Goal: Find specific page/section

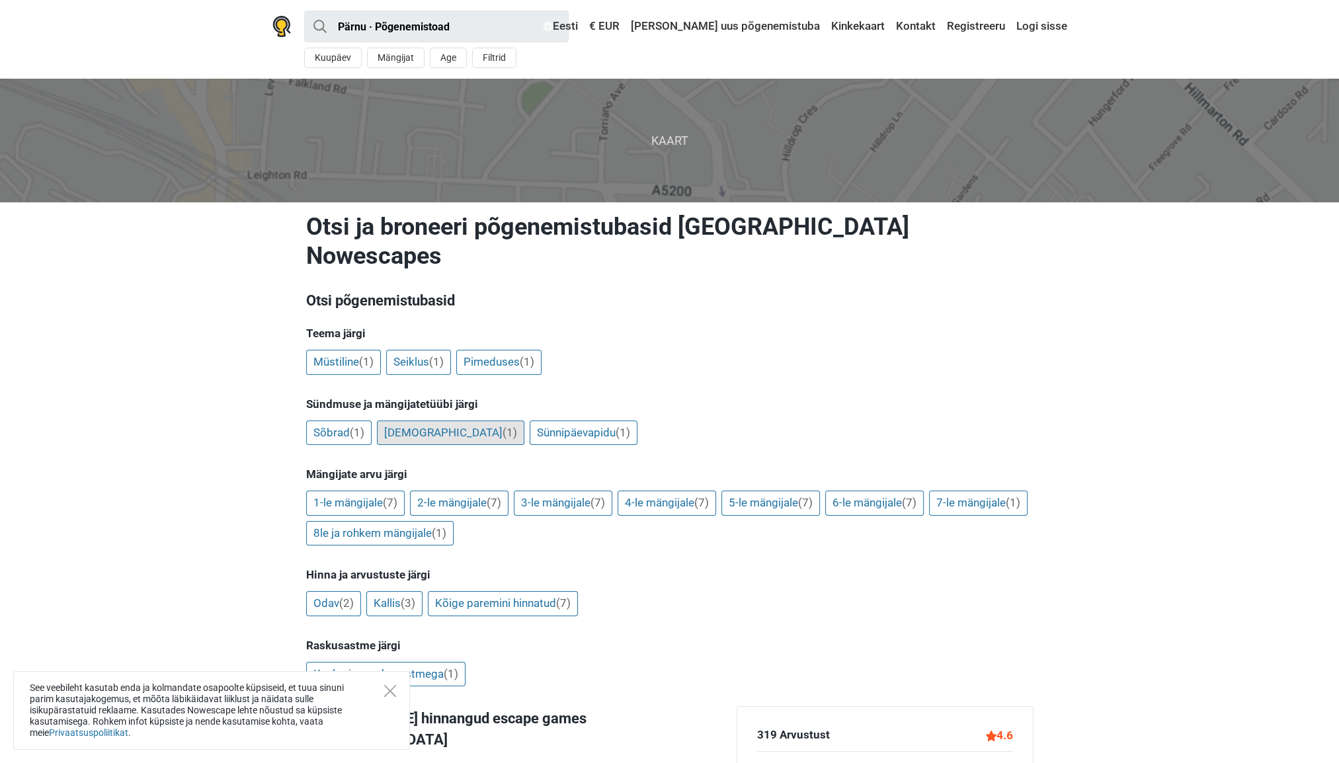
click at [405, 421] on link "[DEMOGRAPHIC_DATA] (1)" at bounding box center [450, 433] width 147 height 25
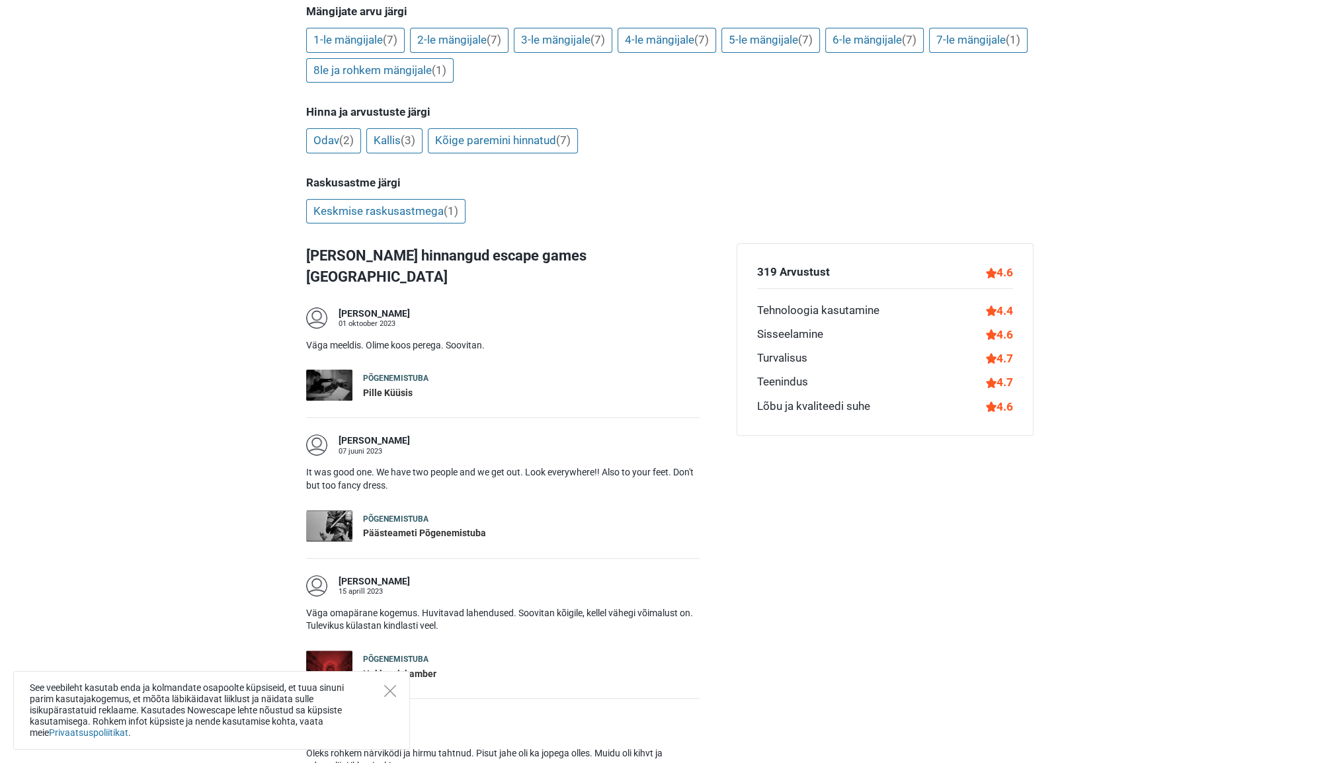
scroll to position [463, 0]
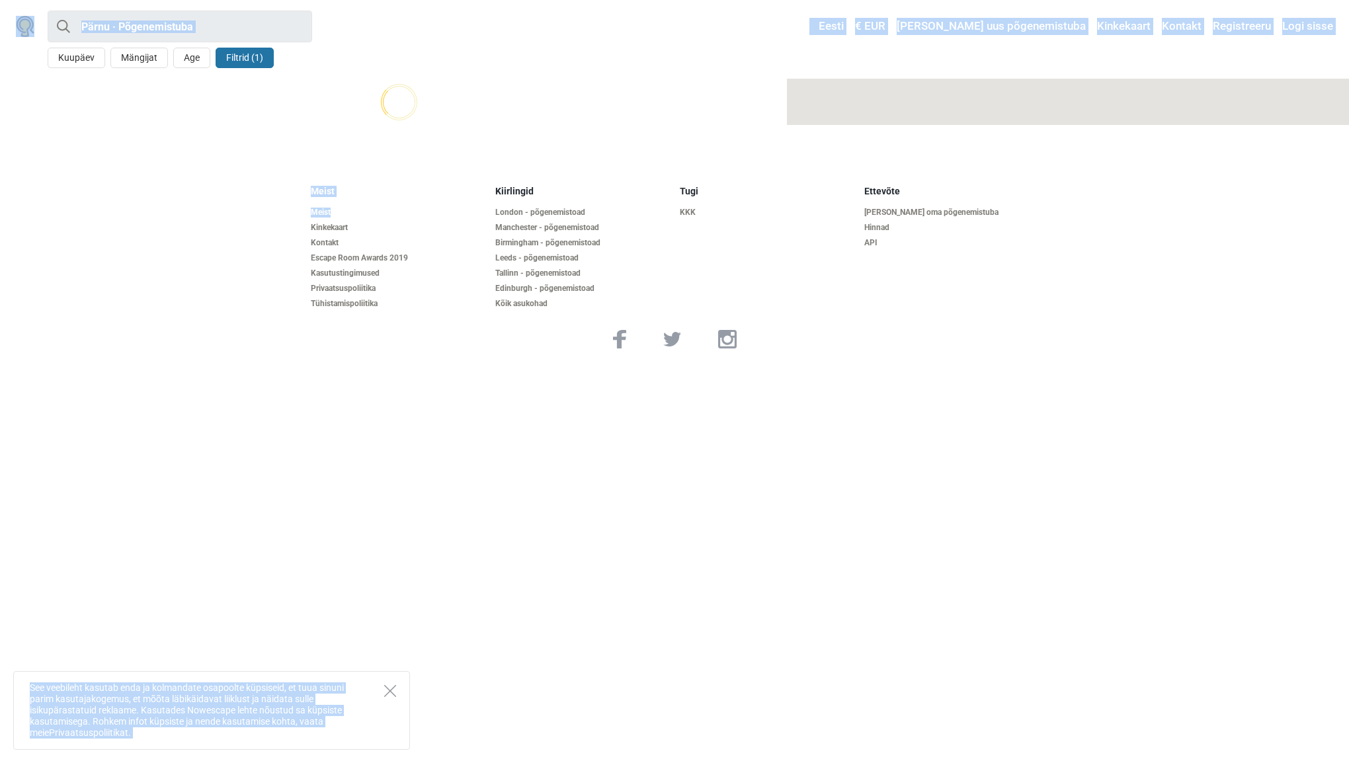
drag, startPoint x: 0, startPoint y: 0, endPoint x: 479, endPoint y: 409, distance: 629.4
click at [479, 370] on html "Pärnu · Põgenemistuba Kõik Põgenemistuba Etteaste [GEOGRAPHIC_DATA] lähedal Kuu…" at bounding box center [674, 185] width 1349 height 370
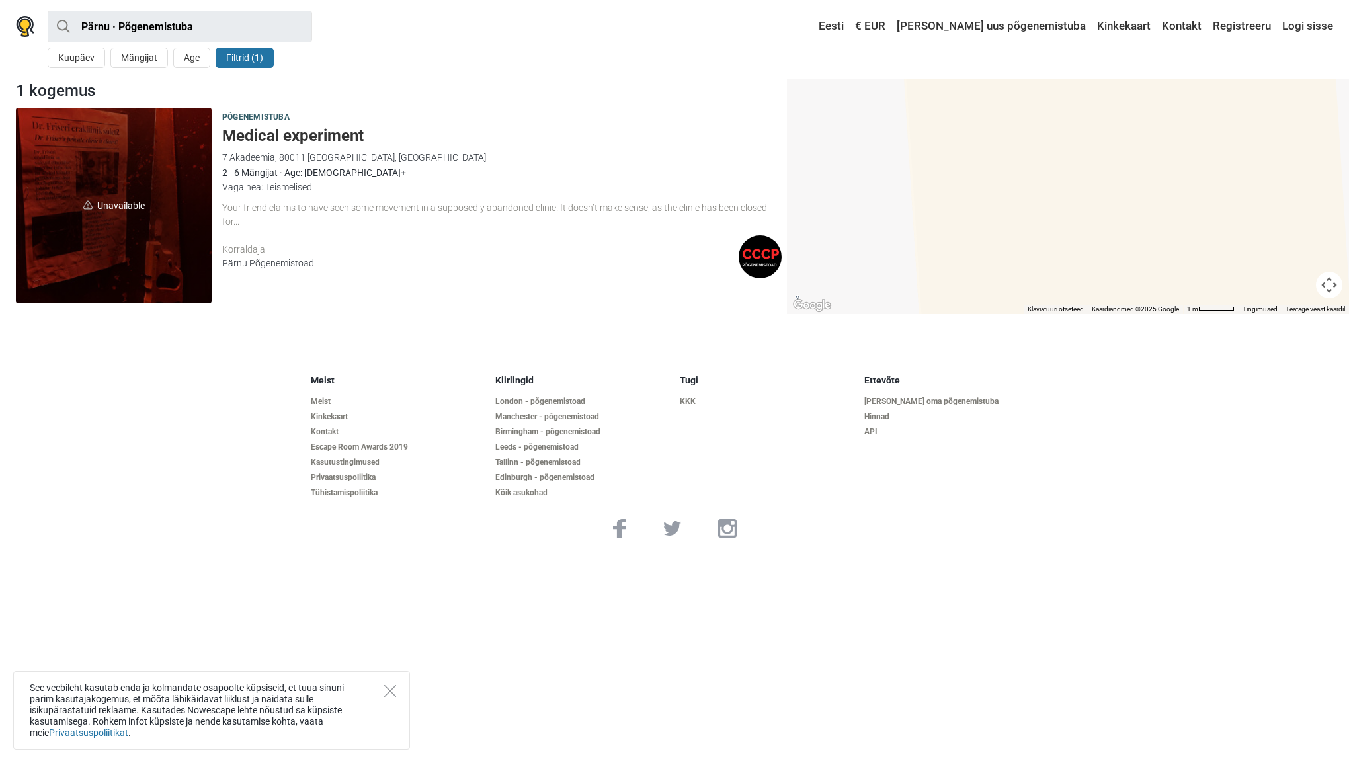
click at [190, 467] on footer "Meist Meist Kinkekaart Kontakt Escape Room Awards 2019 Kasutustingimused Privaa…" at bounding box center [674, 456] width 1349 height 205
